Goal: Information Seeking & Learning: Learn about a topic

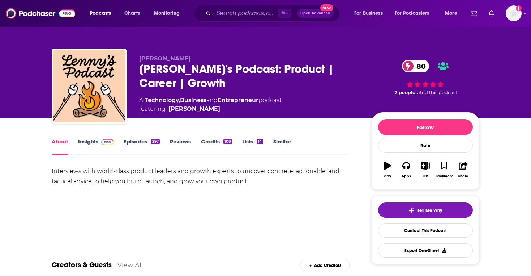
click at [97, 138] on link "Insights" at bounding box center [96, 146] width 36 height 17
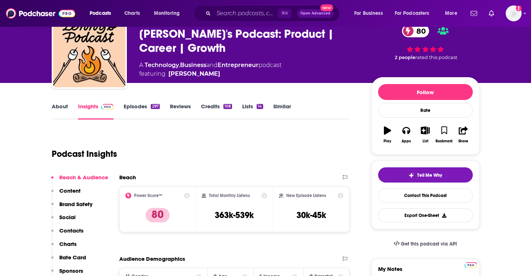
scroll to position [20, 0]
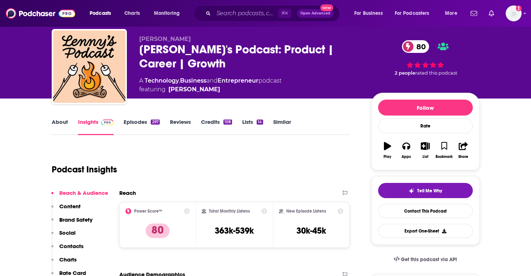
click at [60, 124] on link "About" at bounding box center [60, 126] width 16 height 17
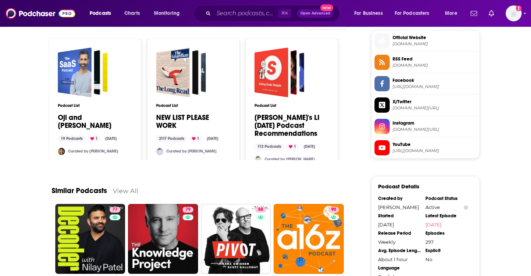
scroll to position [656, 0]
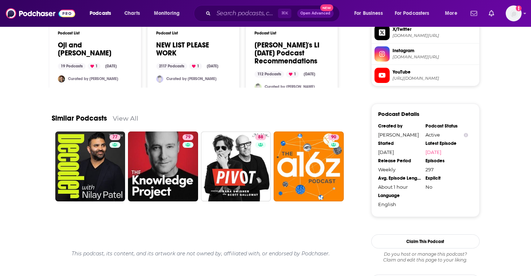
click at [120, 122] on div "Similar Podcasts View All" at bounding box center [201, 113] width 298 height 35
click at [123, 119] on link "View All" at bounding box center [126, 118] width 26 height 8
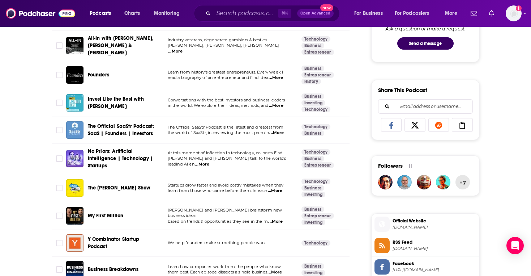
scroll to position [402, 0]
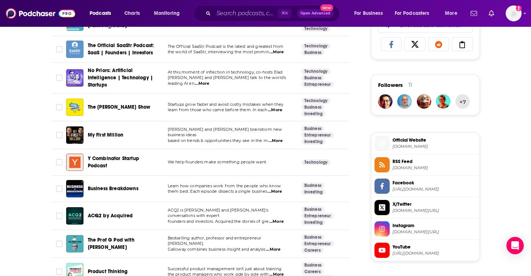
scroll to position [504, 0]
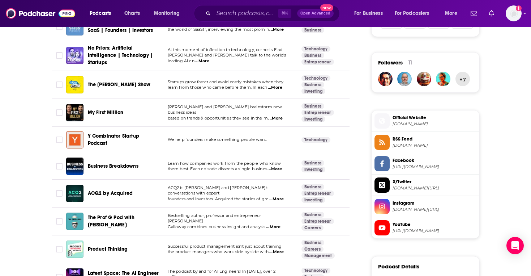
scroll to position [583, 0]
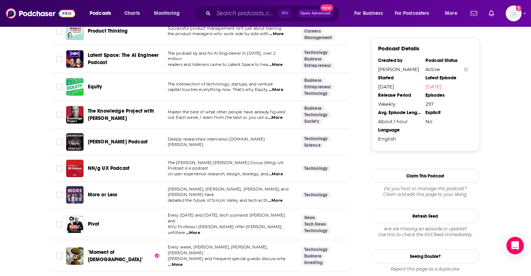
scroll to position [749, 0]
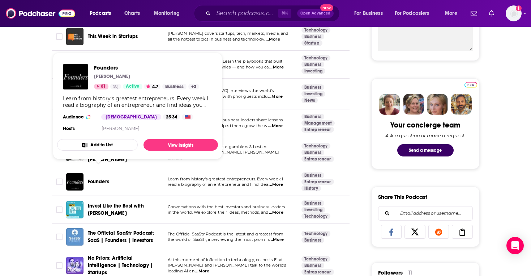
scroll to position [304, 0]
